Goal: Navigation & Orientation: Find specific page/section

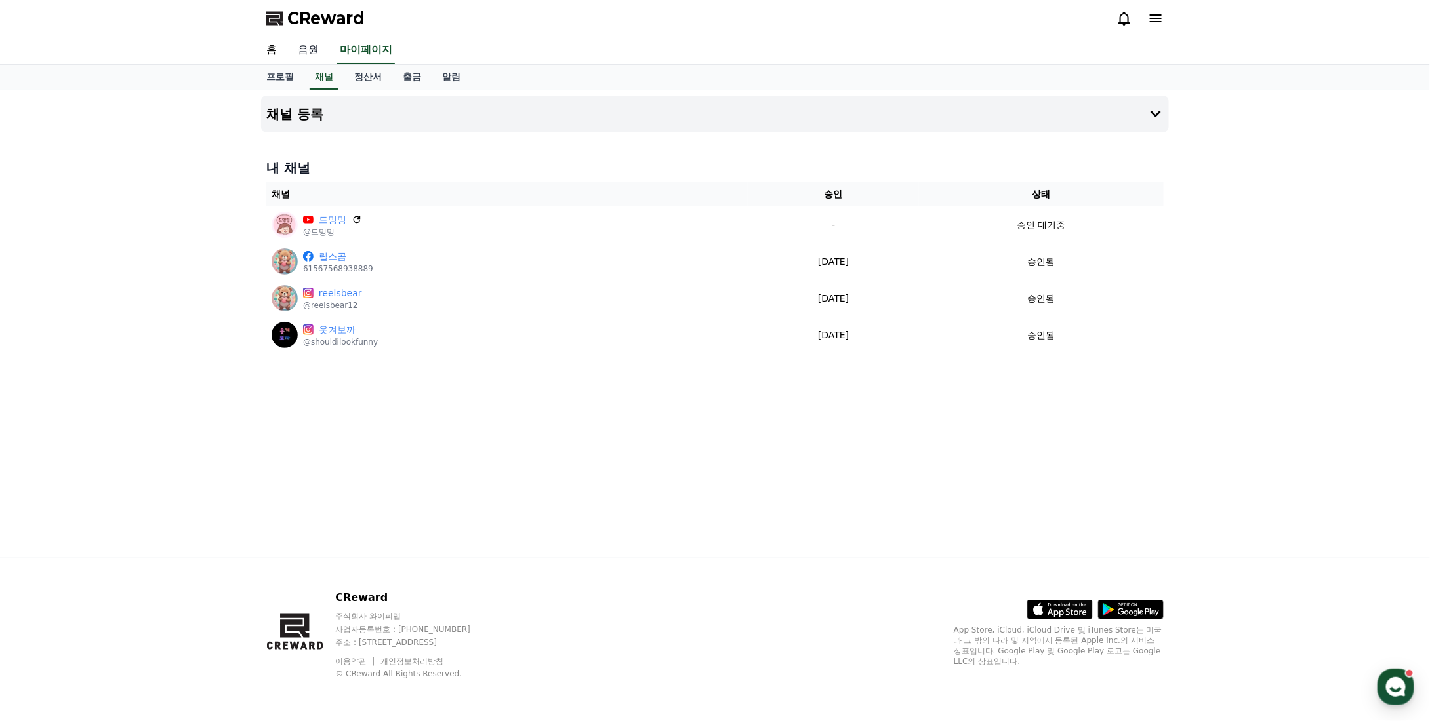
click at [304, 56] on link "음원" at bounding box center [308, 51] width 42 height 28
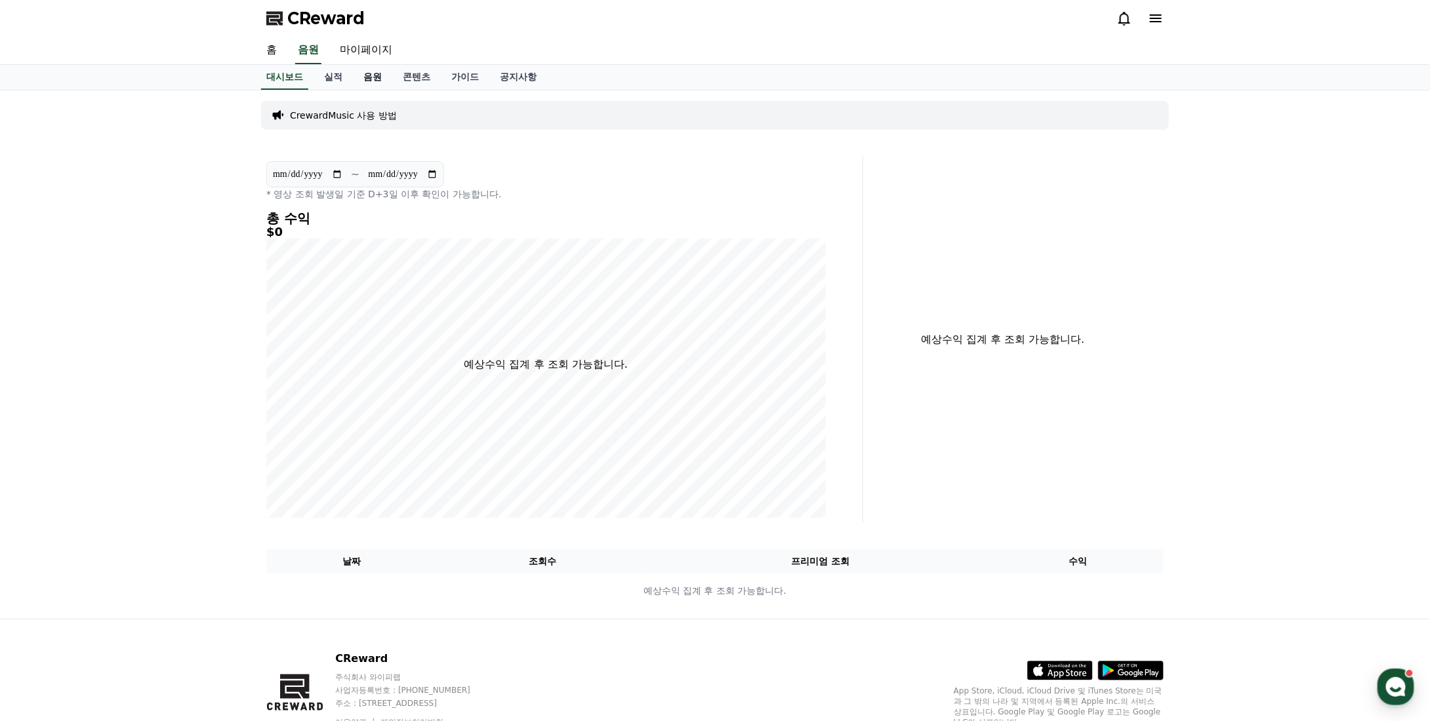
click at [369, 77] on link "음원" at bounding box center [372, 77] width 39 height 25
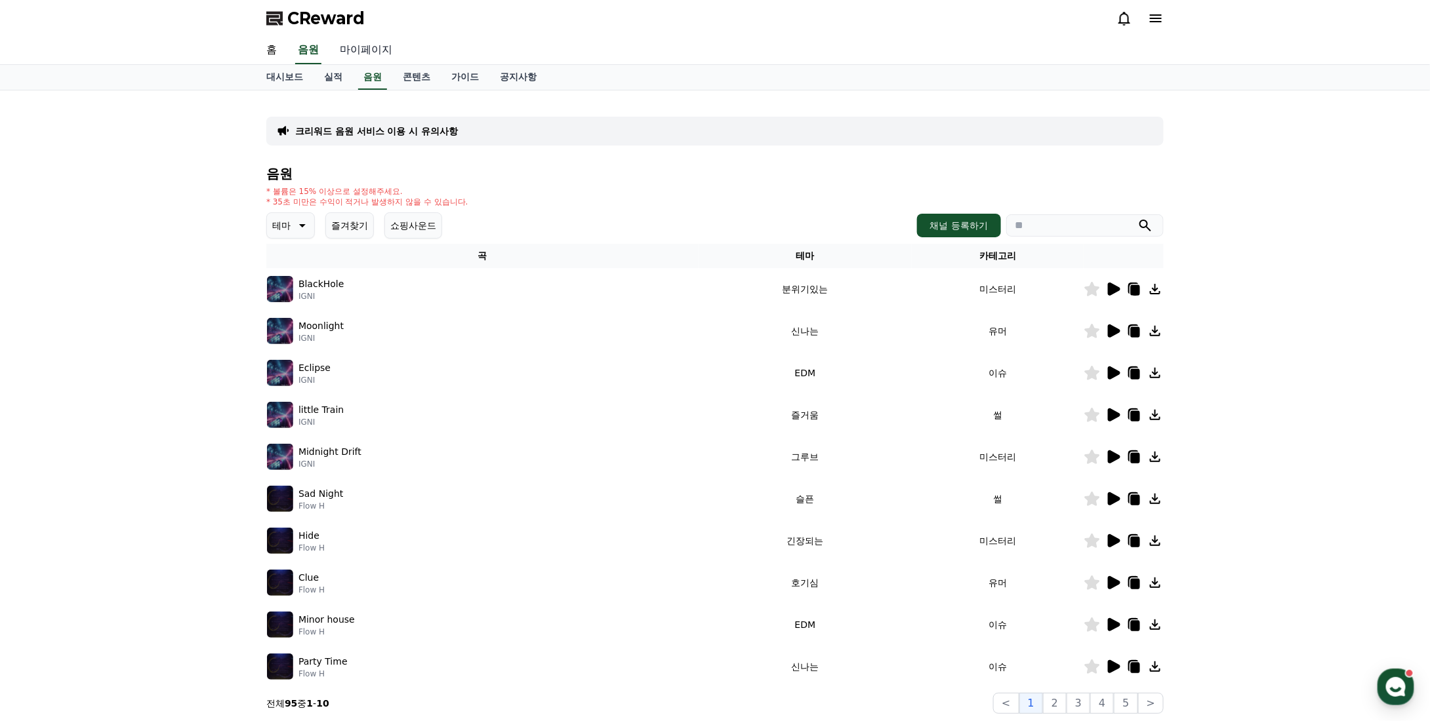
click at [368, 51] on link "마이페이지" at bounding box center [365, 51] width 73 height 28
select select "**********"
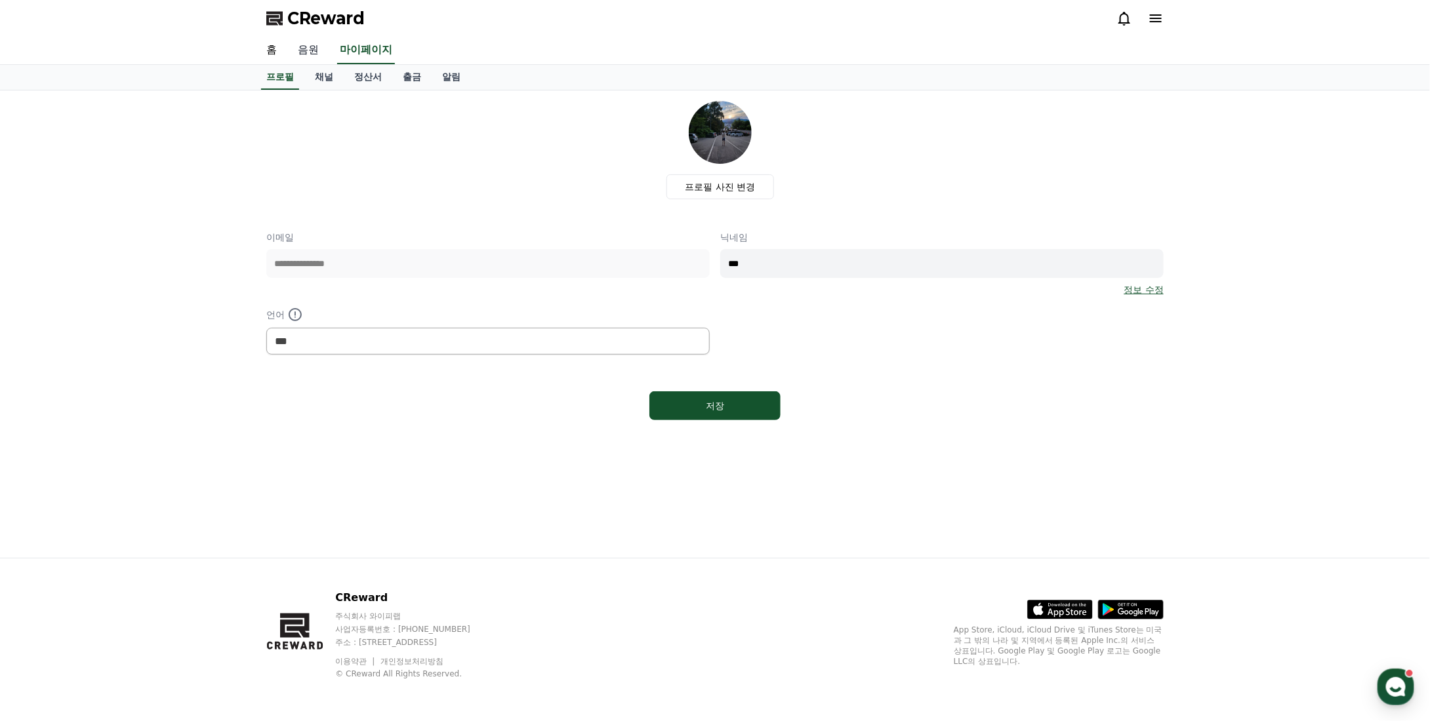
click at [315, 52] on link "음원" at bounding box center [308, 51] width 42 height 28
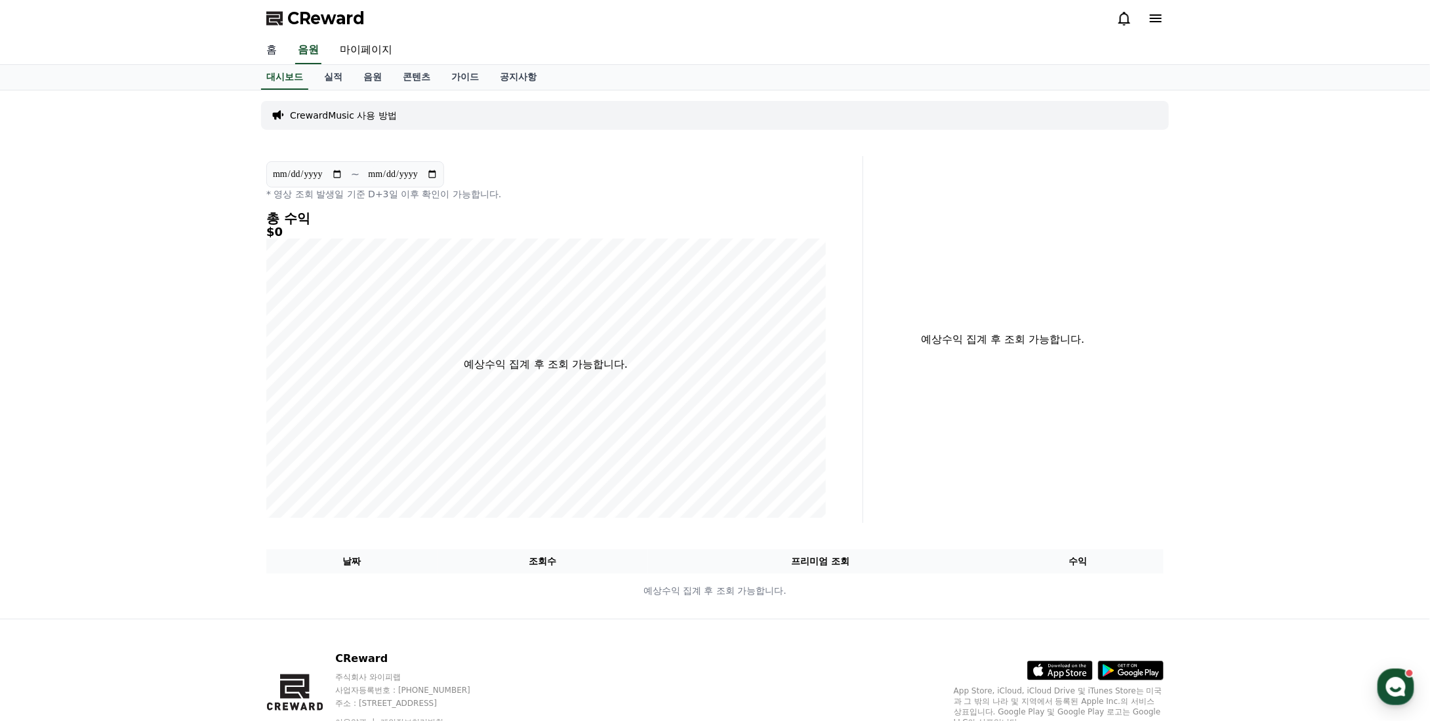
click at [276, 52] on link "홈" at bounding box center [271, 51] width 31 height 28
